Goal: Task Accomplishment & Management: Use online tool/utility

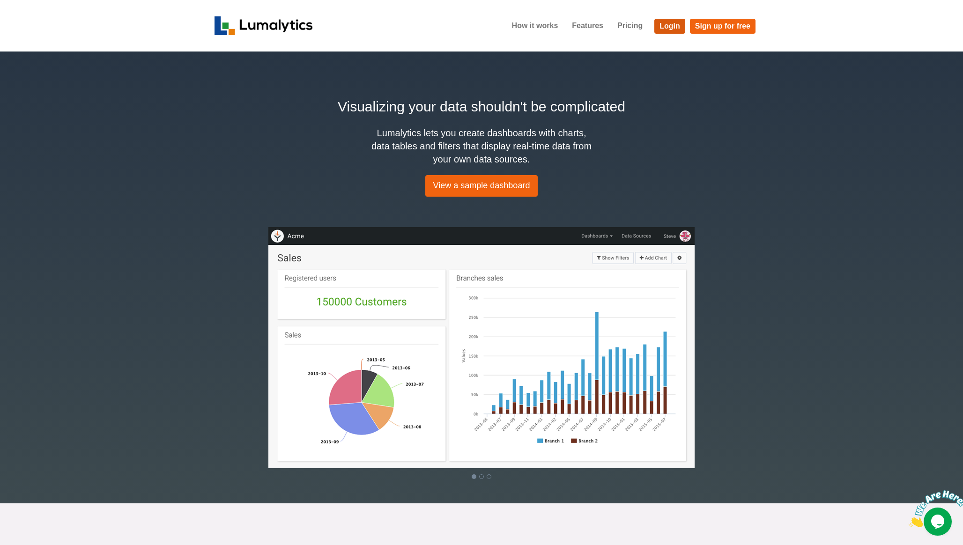
click at [670, 25] on link "Login" at bounding box center [669, 26] width 31 height 15
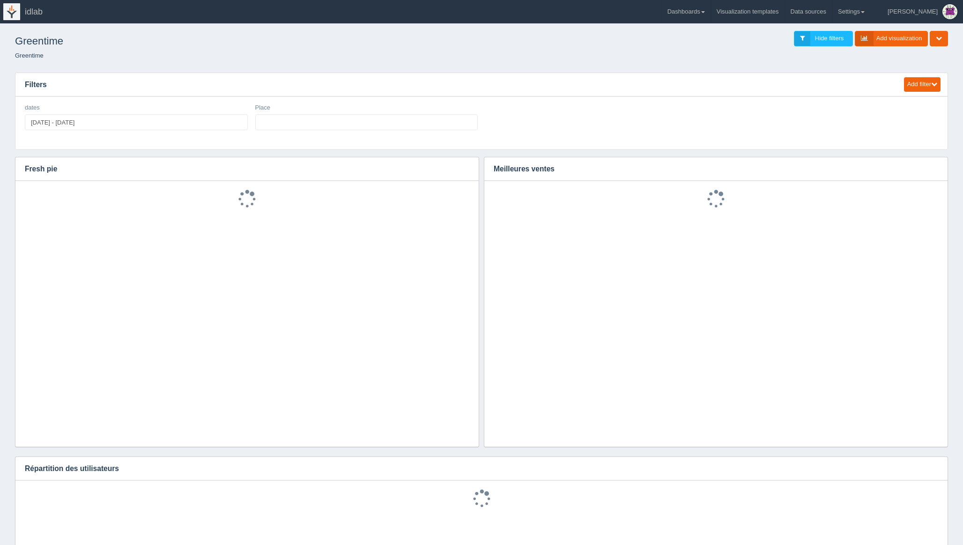
select select
click at [464, 167] on icon "button" at bounding box center [465, 169] width 6 height 6
click at [445, 182] on link "Edit chart" at bounding box center [434, 183] width 75 height 14
click at [936, 169] on icon "button" at bounding box center [934, 169] width 6 height 6
click at [915, 183] on link "Edit chart" at bounding box center [902, 183] width 75 height 14
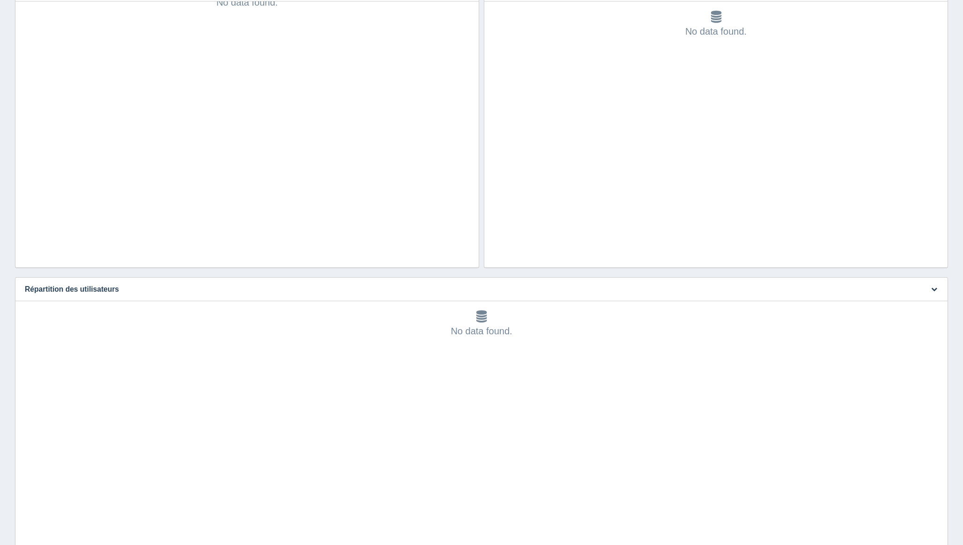
scroll to position [275, 0]
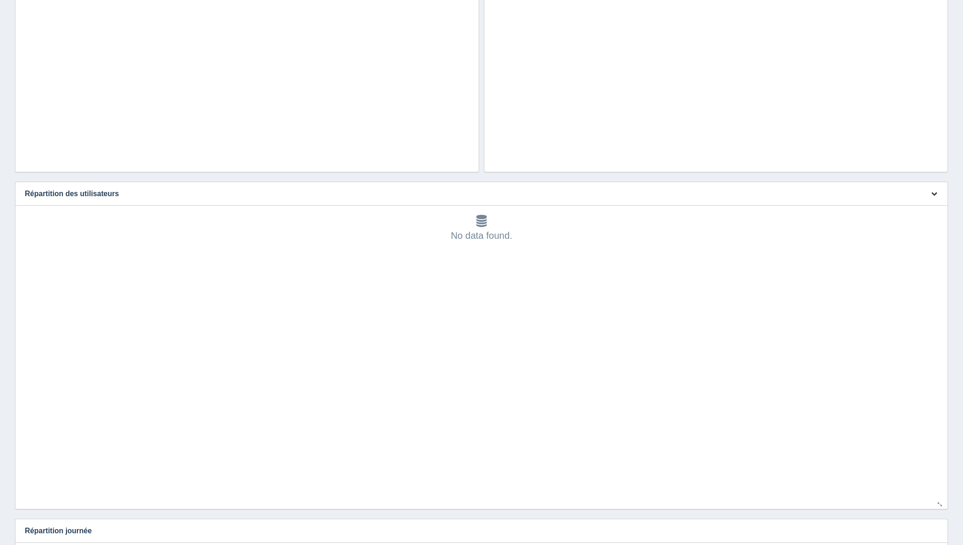
click at [934, 194] on icon "button" at bounding box center [934, 194] width 6 height 6
click at [918, 212] on link "Edit chart" at bounding box center [902, 208] width 75 height 14
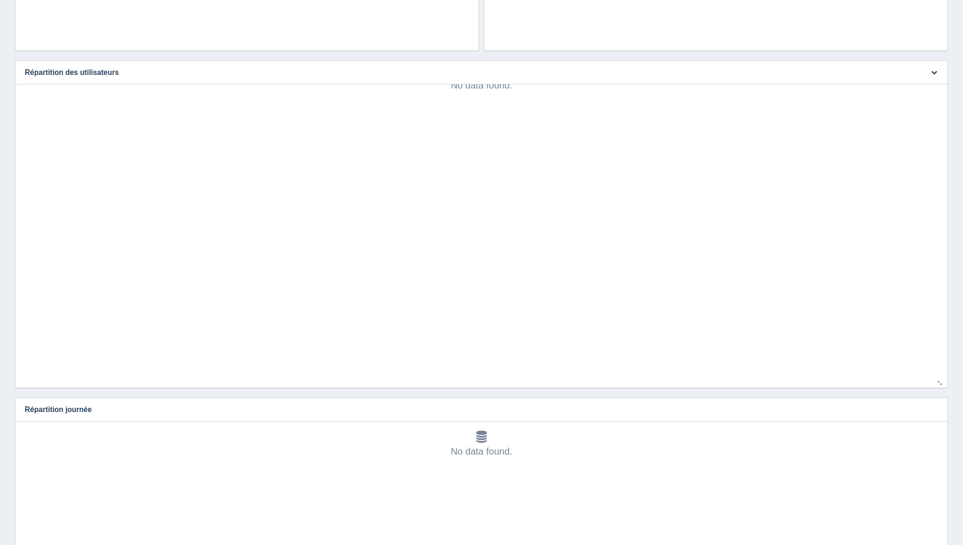
scroll to position [426, 0]
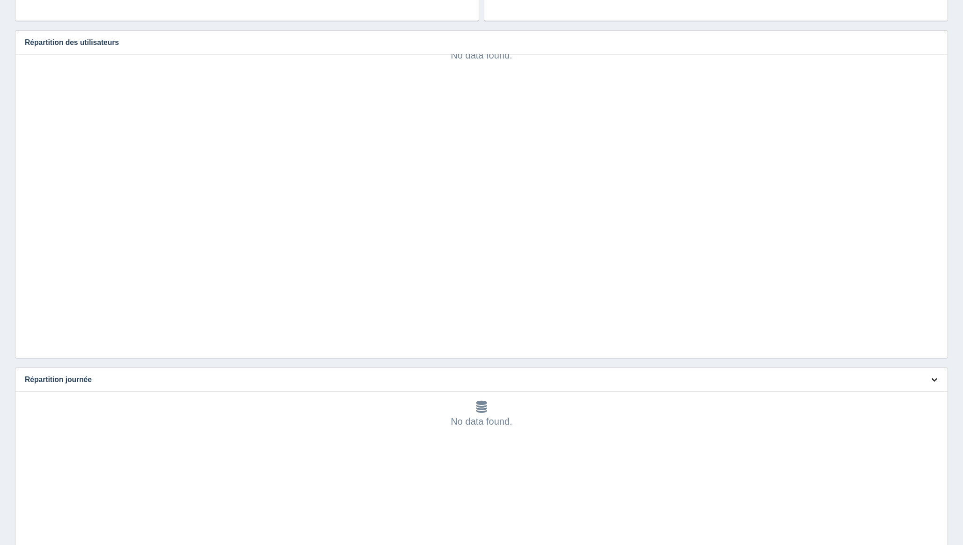
click at [934, 381] on icon "button" at bounding box center [934, 379] width 6 height 6
click at [913, 395] on link "Edit chart" at bounding box center [902, 394] width 75 height 14
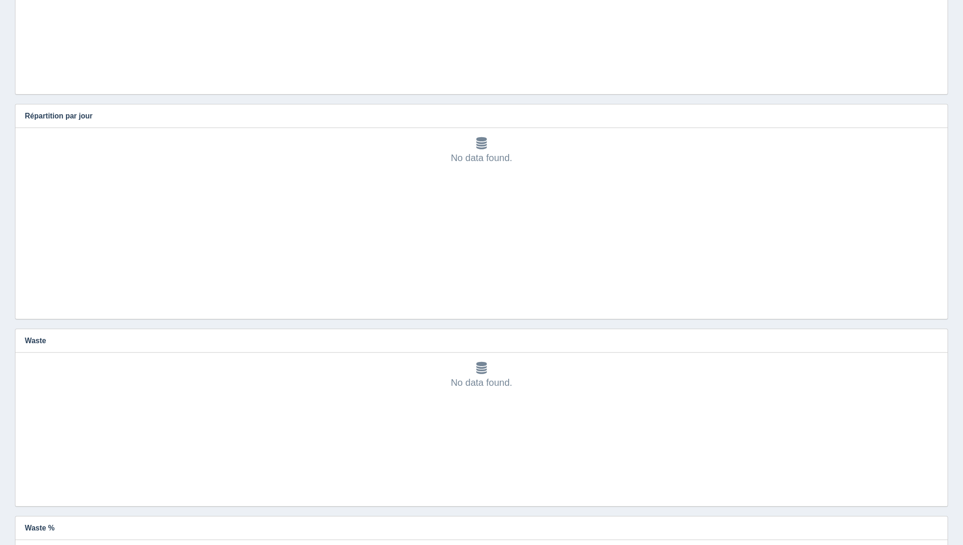
scroll to position [992, 0]
click at [935, 114] on icon "button" at bounding box center [934, 113] width 6 height 6
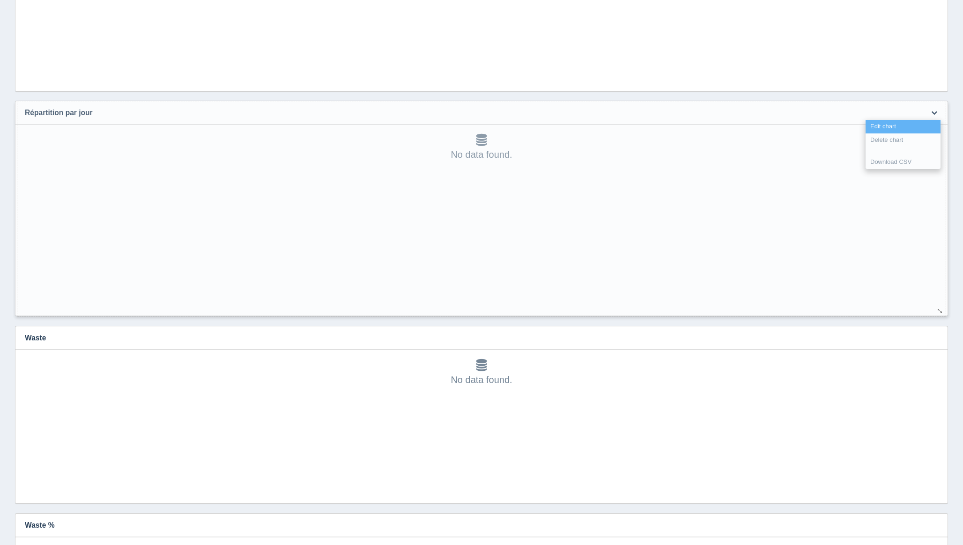
click at [915, 126] on link "Edit chart" at bounding box center [902, 127] width 75 height 14
click at [905, 126] on link "Edit chart" at bounding box center [902, 127] width 75 height 14
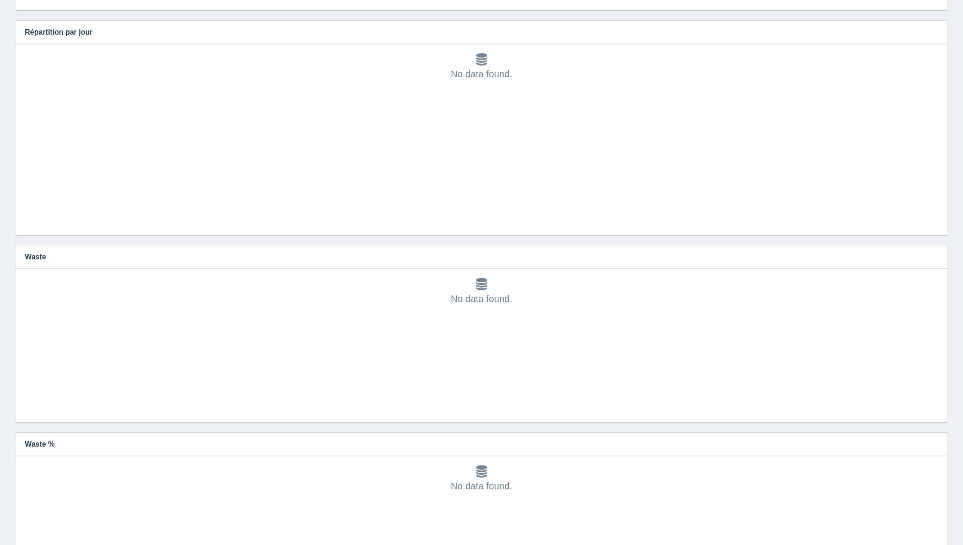
scroll to position [1095, 0]
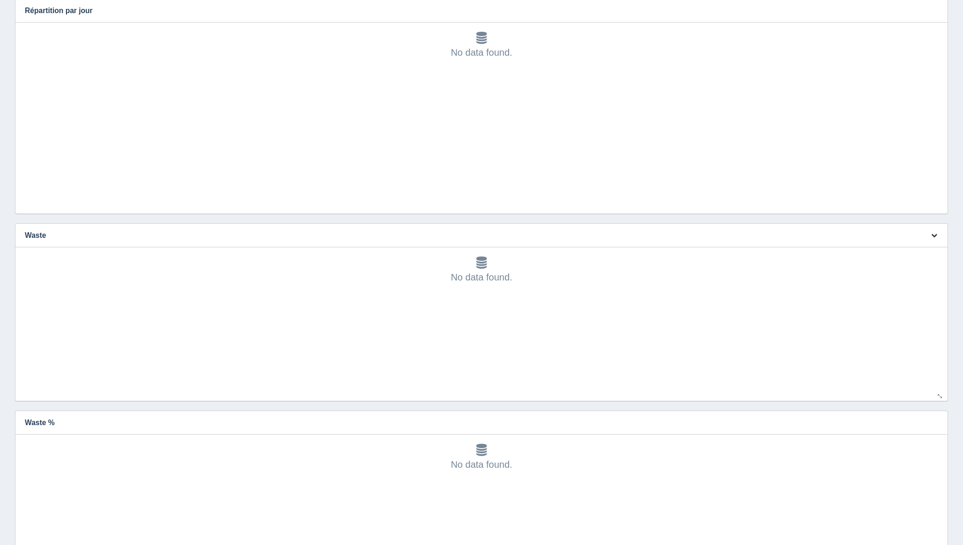
click at [939, 234] on button "button" at bounding box center [933, 235] width 13 height 15
click at [916, 248] on link "Edit chart" at bounding box center [902, 250] width 75 height 14
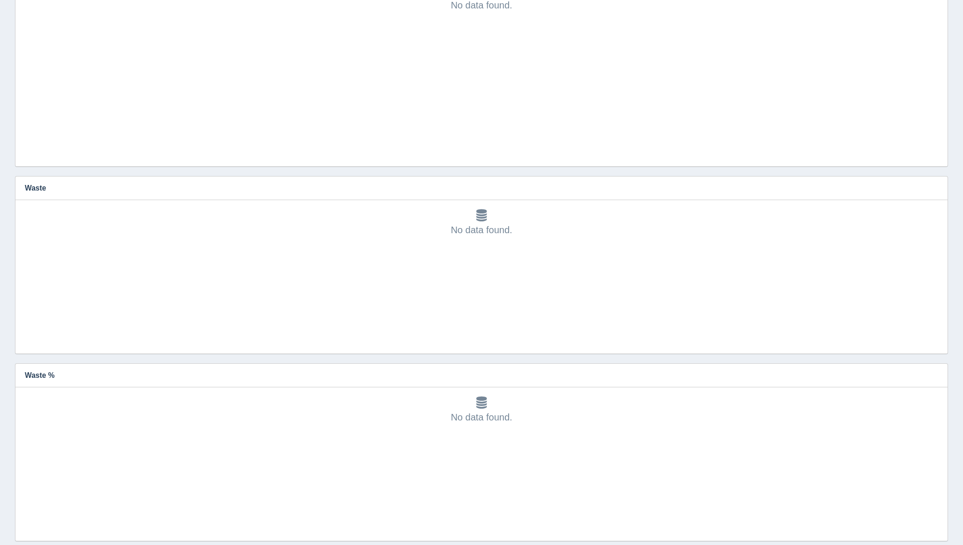
scroll to position [1191, 0]
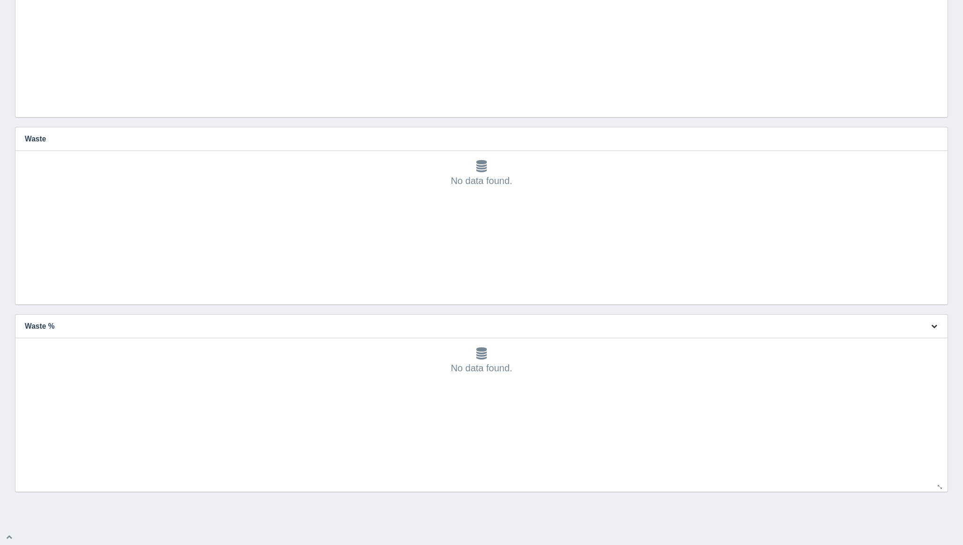
click at [935, 325] on icon "button" at bounding box center [934, 326] width 6 height 6
click at [918, 340] on link "Edit chart" at bounding box center [902, 340] width 75 height 14
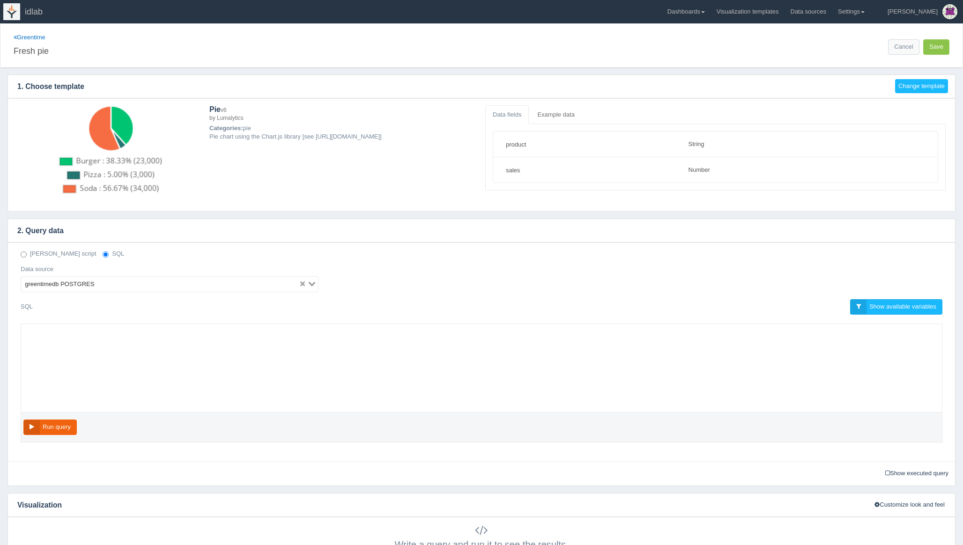
select select "string"
select select "number"
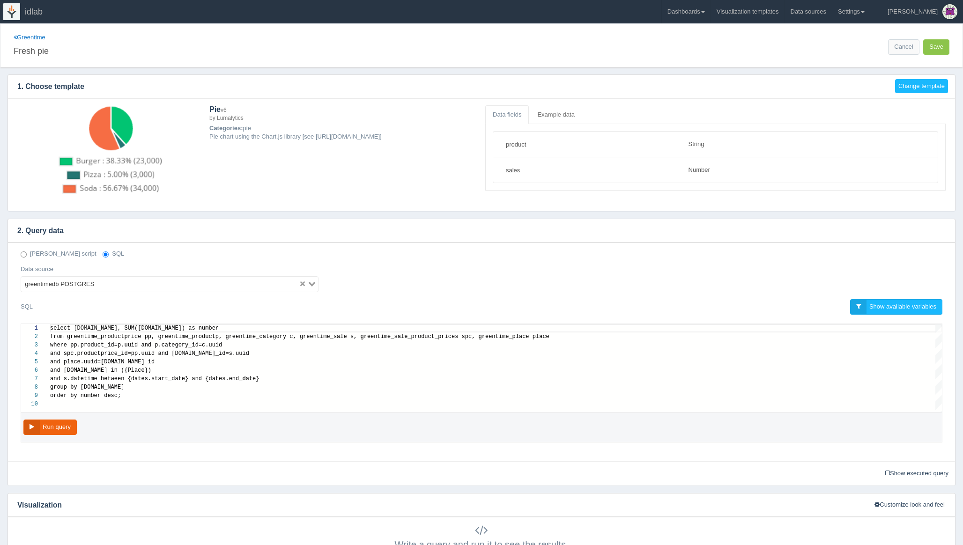
scroll to position [76, 0]
click at [147, 397] on div "order by number desc ;" at bounding box center [495, 395] width 891 height 8
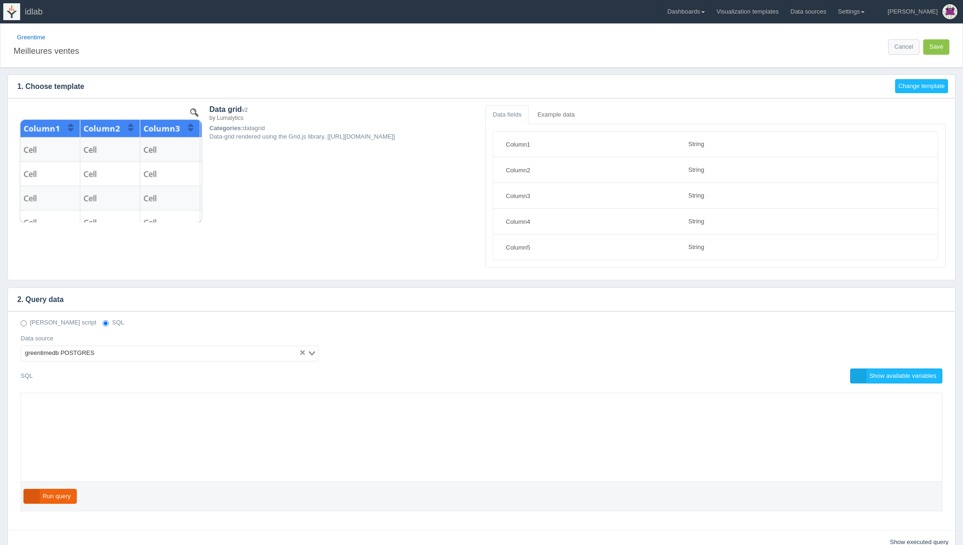
select select "string"
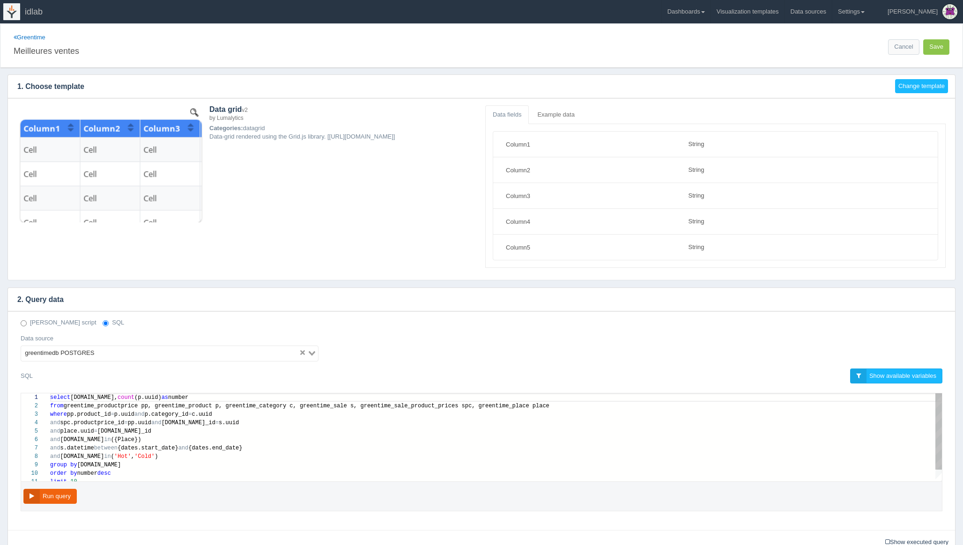
scroll to position [17, 142]
click at [191, 418] on div "where pp.product_id = p.uuid and p.category_id = c.uuid" at bounding box center [495, 414] width 891 height 8
type textarea "select p.name, count(p.uuid) as number from greentime_productprice pp, greentim…"
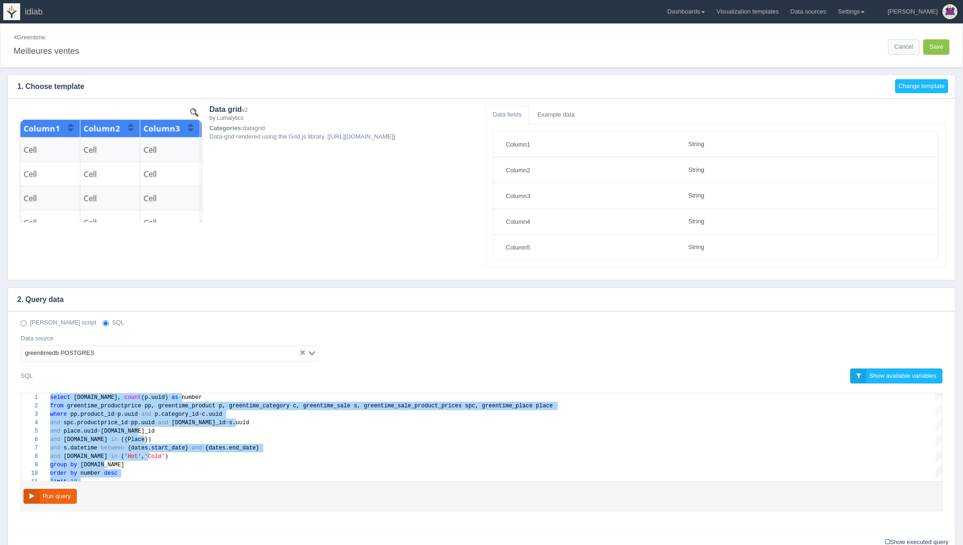
click at [26, 37] on link "Greentime" at bounding box center [30, 37] width 32 height 7
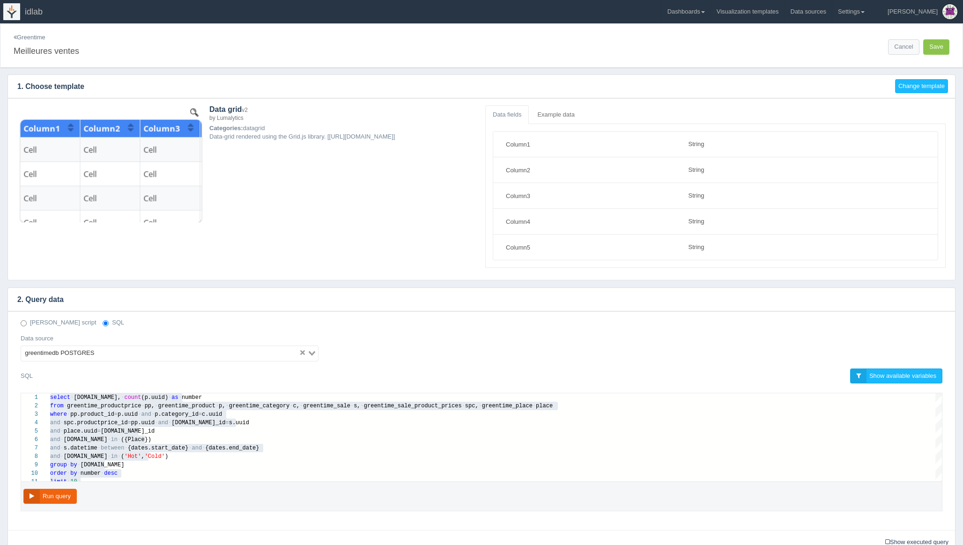
click at [32, 37] on link "Greentime" at bounding box center [30, 37] width 32 height 7
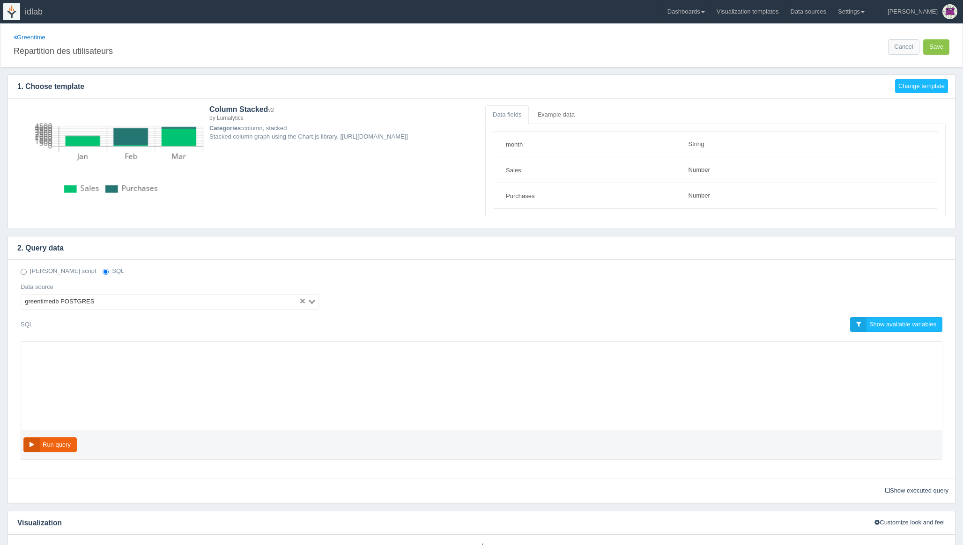
select select "string"
select select "number"
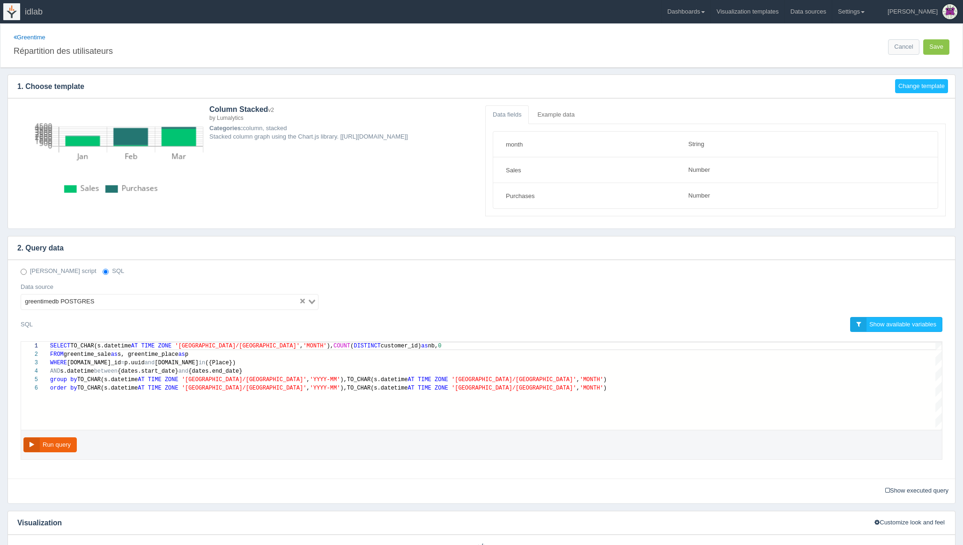
scroll to position [42, 0]
click at [33, 49] on input "Répartition des utilisateurs" at bounding box center [246, 50] width 464 height 16
drag, startPoint x: 33, startPoint y: 49, endPoint x: 99, endPoint y: 50, distance: 66.0
click at [99, 50] on input "Répartition des utilisateurs" at bounding box center [246, 50] width 464 height 16
type textarea "SELECT TO_CHAR(s.datetime AT TIME ZONE '[GEOGRAPHIC_DATA]/[GEOGRAPHIC_DATA]', '…"
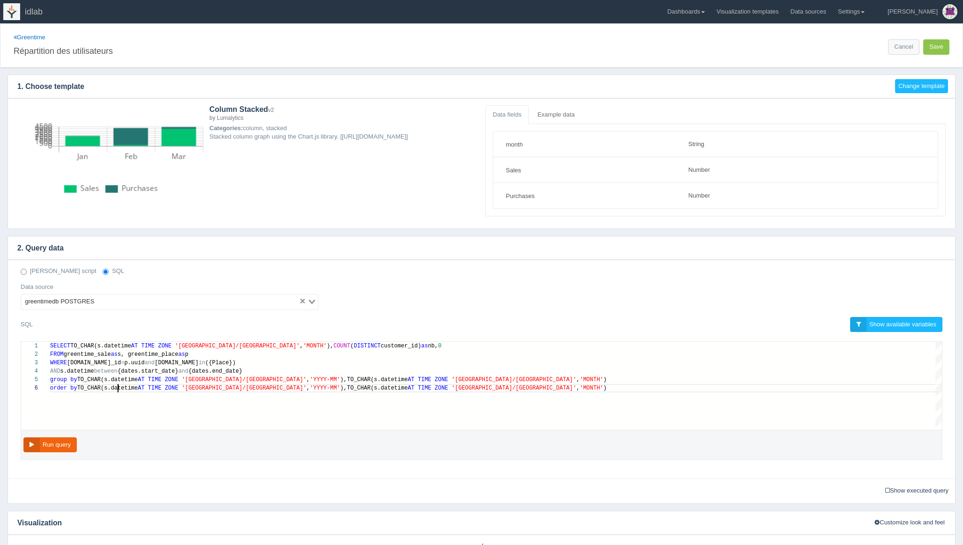
scroll to position [42, 68]
click at [118, 384] on div "order by TO_CHAR(s.datetime AT TIME ZONE 'Europe/Zurich' , 'YYYY-MM' ),TO_CHAR(…" at bounding box center [495, 388] width 891 height 8
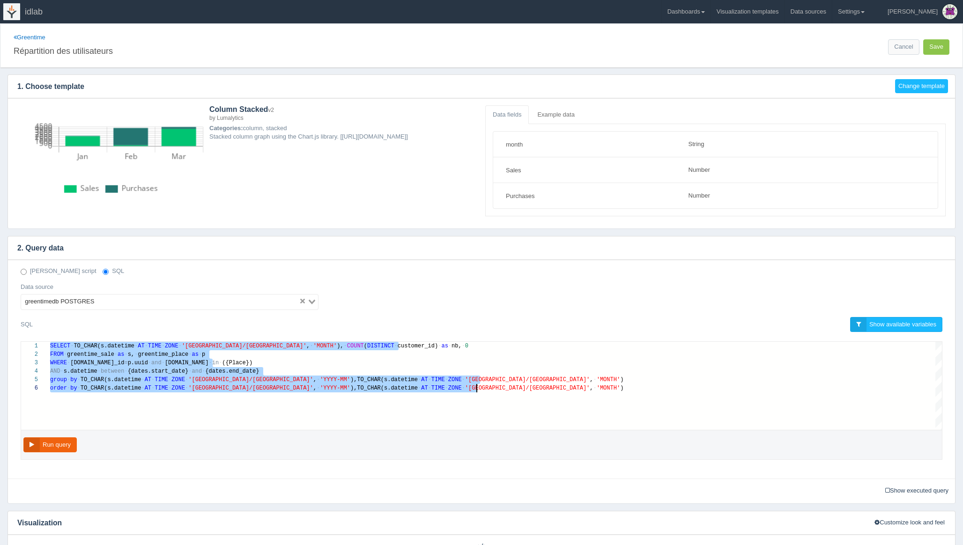
scroll to position [0, 426]
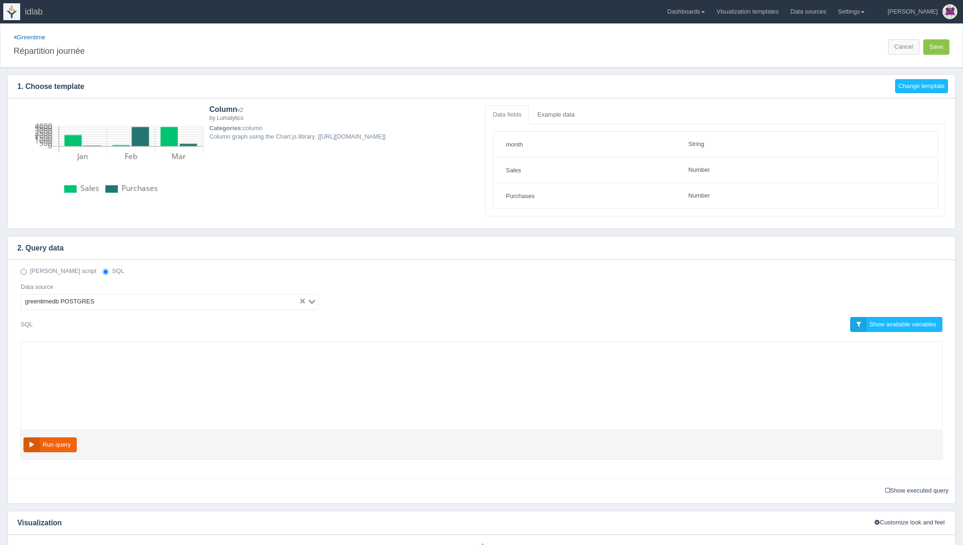
select select "string"
select select "number"
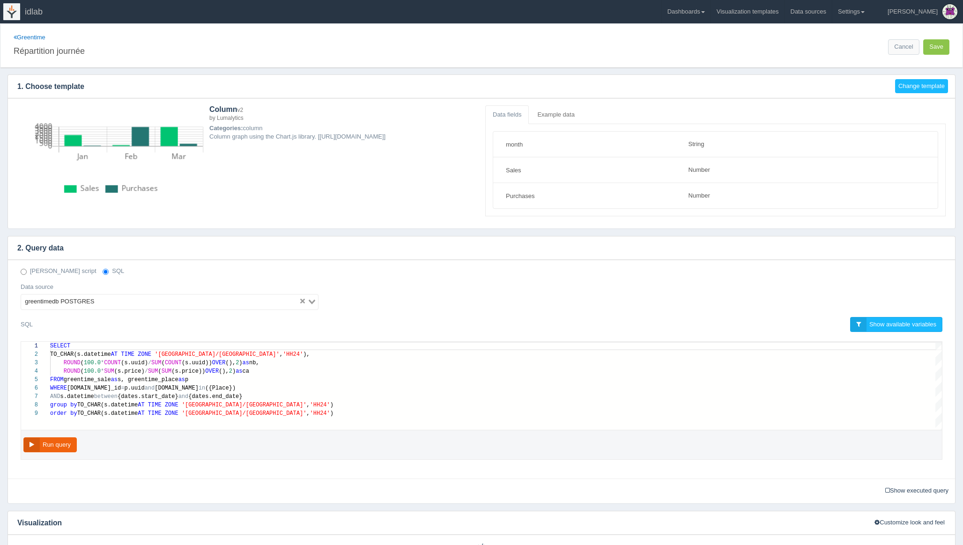
scroll to position [42, 159]
click at [220, 386] on div "WHERE s.place_id = p.uuid and p.name in ({Place})" at bounding box center [495, 388] width 891 height 8
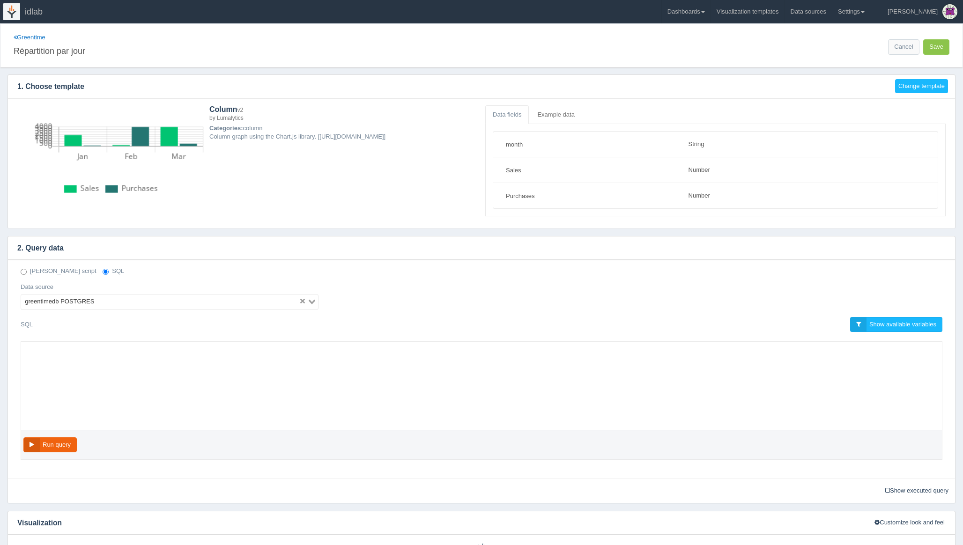
select select "string"
select select "number"
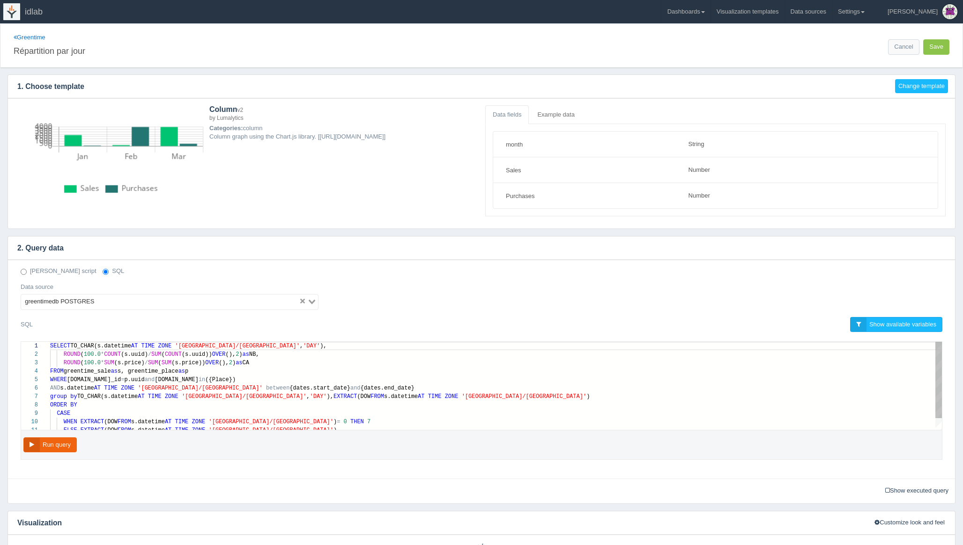
scroll to position [25, 98]
click at [150, 374] on span "s, greentime_place" at bounding box center [148, 371] width 61 height 7
type textarea "SELECT TO_CHAR(s.datetime AT TIME ZONE 'Europe/Zurich', 'DAY'), ROUND(100.0*COU…"
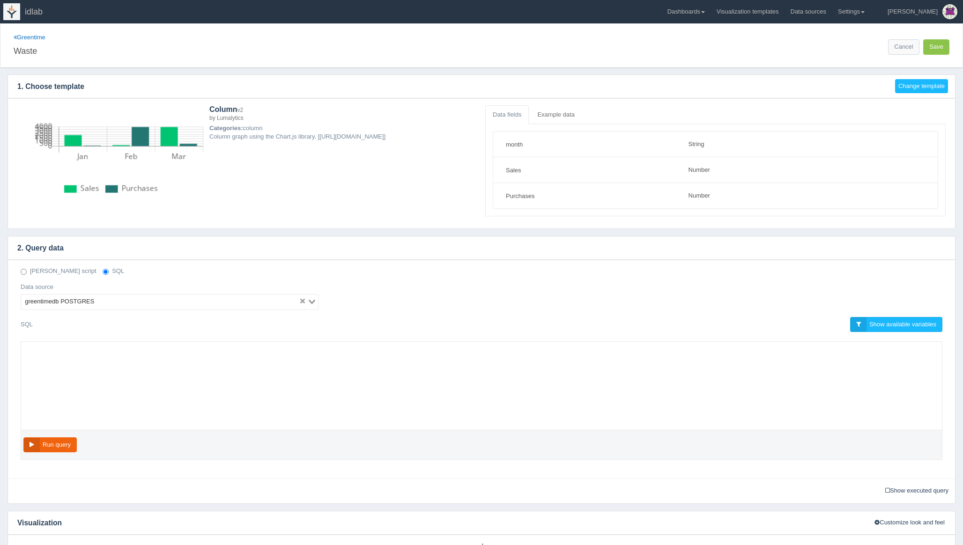
select select "string"
select select "number"
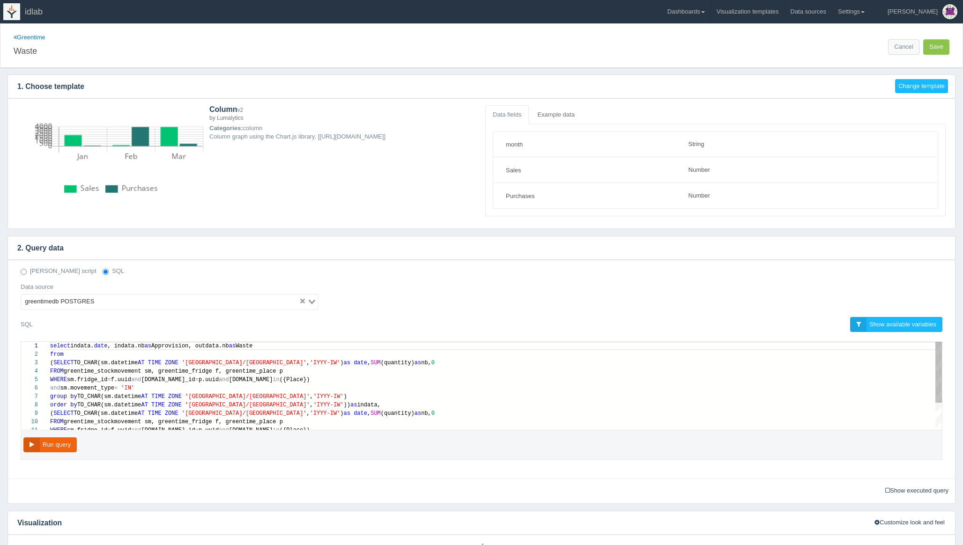
scroll to position [34, 85]
type textarea "select [DOMAIN_NAME], [DOMAIN_NAME] as Approvision, outdata.nb as Waste from (S…"
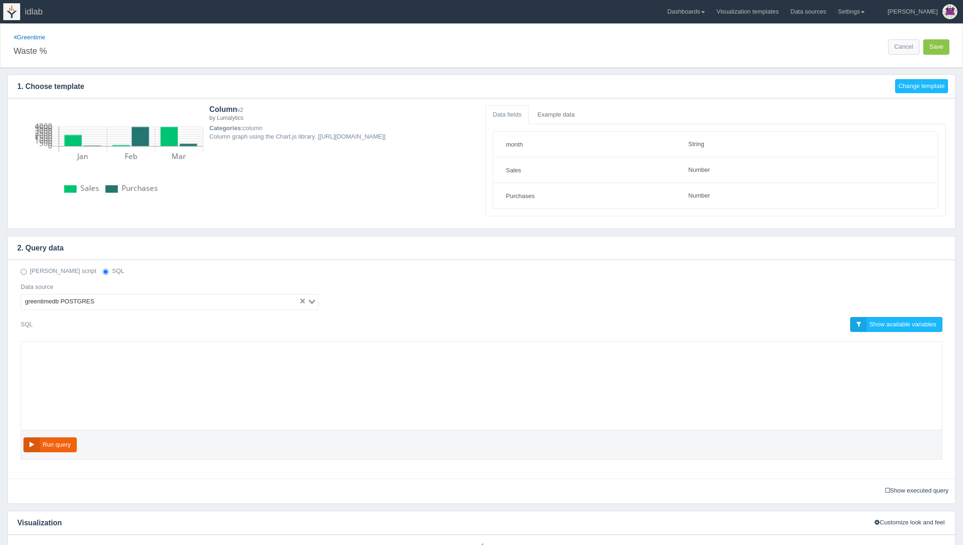
select select "string"
select select "number"
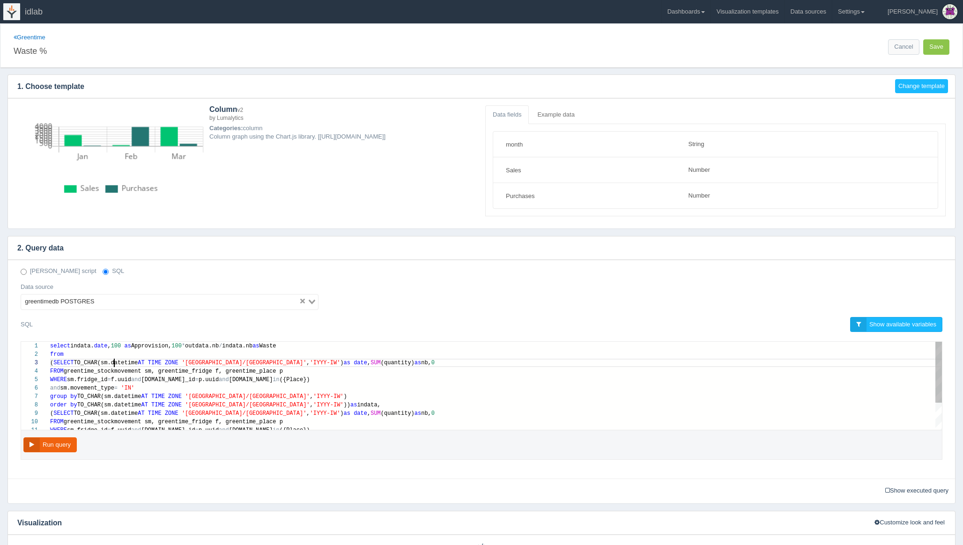
scroll to position [17, 64]
type textarea "select [DOMAIN_NAME], 100 as Approvision, 100*outdata.nb/indata.nb as Waste fro…"
